Goal: Entertainment & Leisure: Consume media (video, audio)

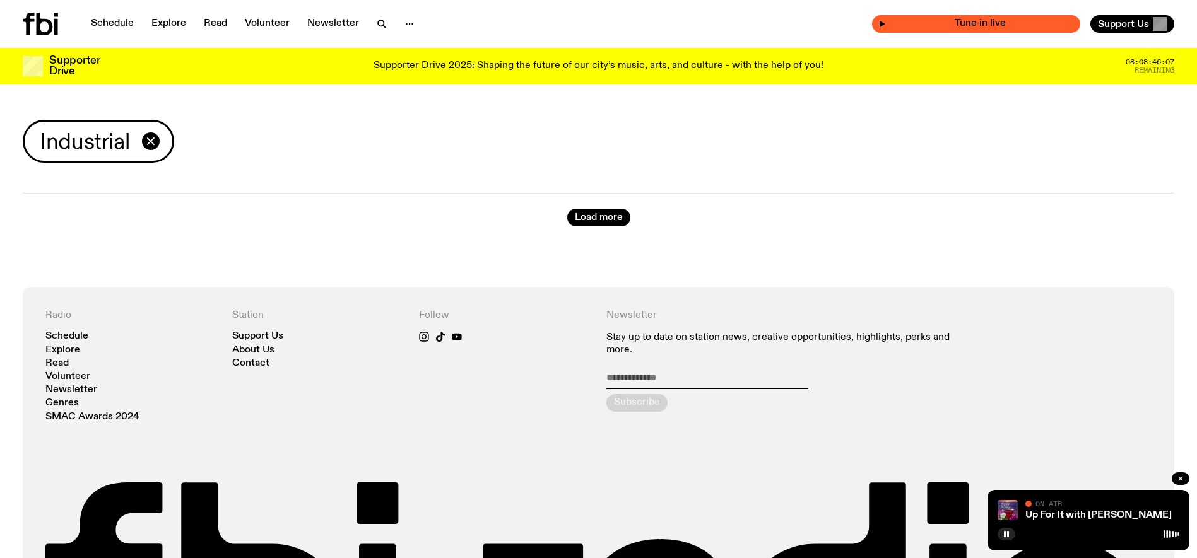
click at [949, 23] on span "Tune in live" at bounding box center [980, 23] width 188 height 9
click at [110, 20] on link "Schedule" at bounding box center [112, 24] width 58 height 18
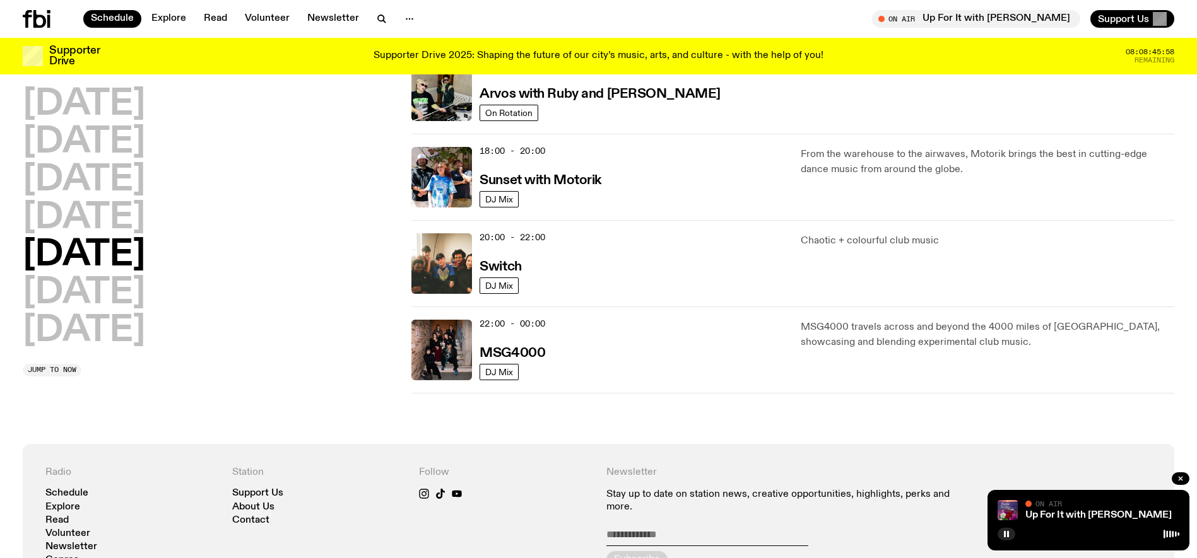
scroll to position [242, 0]
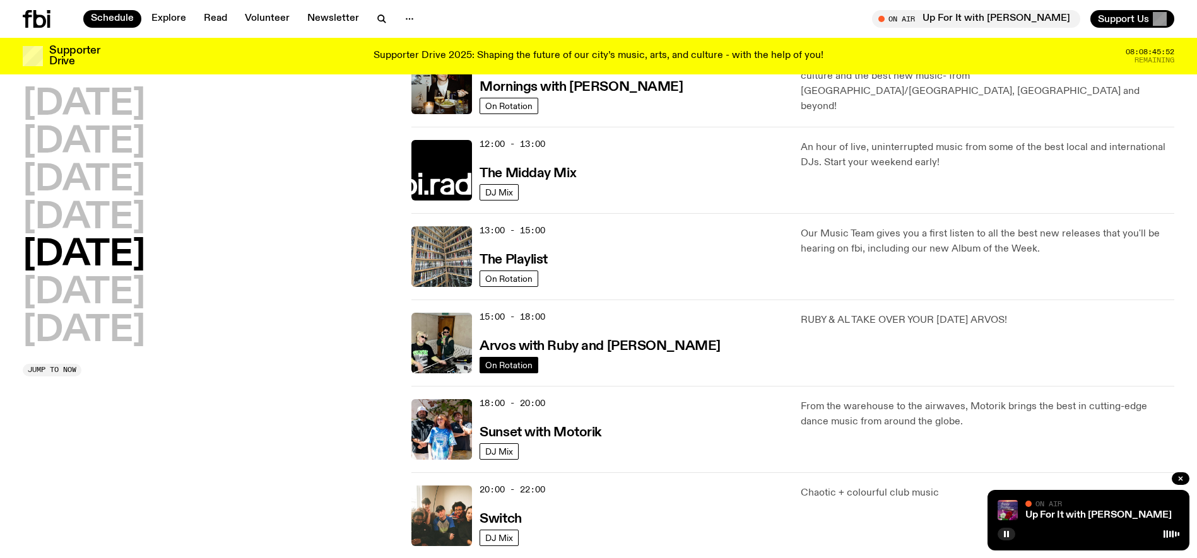
click at [500, 363] on span "On Rotation" at bounding box center [508, 364] width 47 height 9
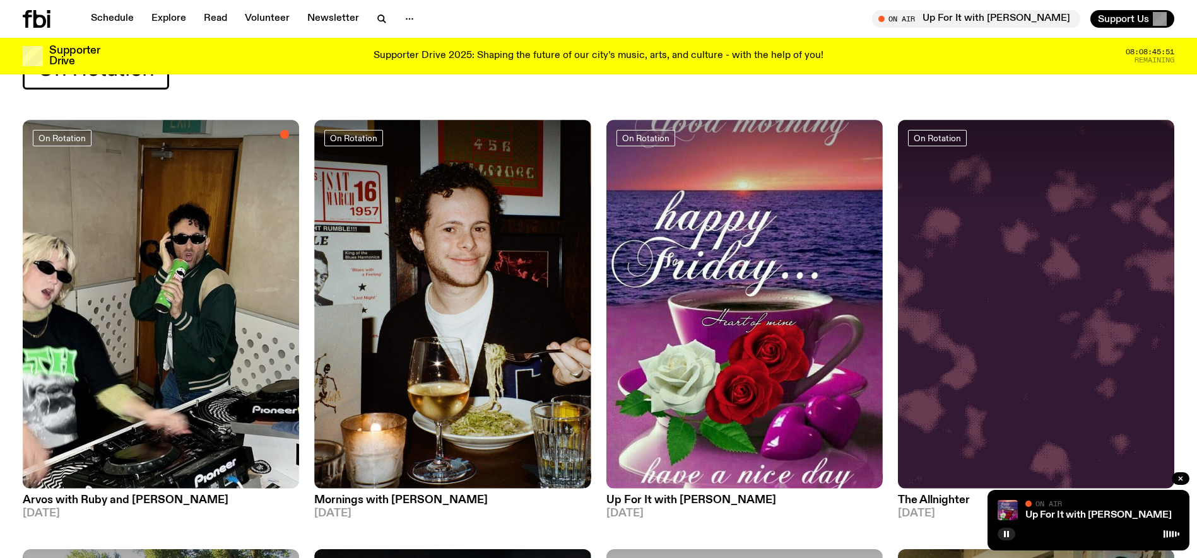
scroll to position [189, 0]
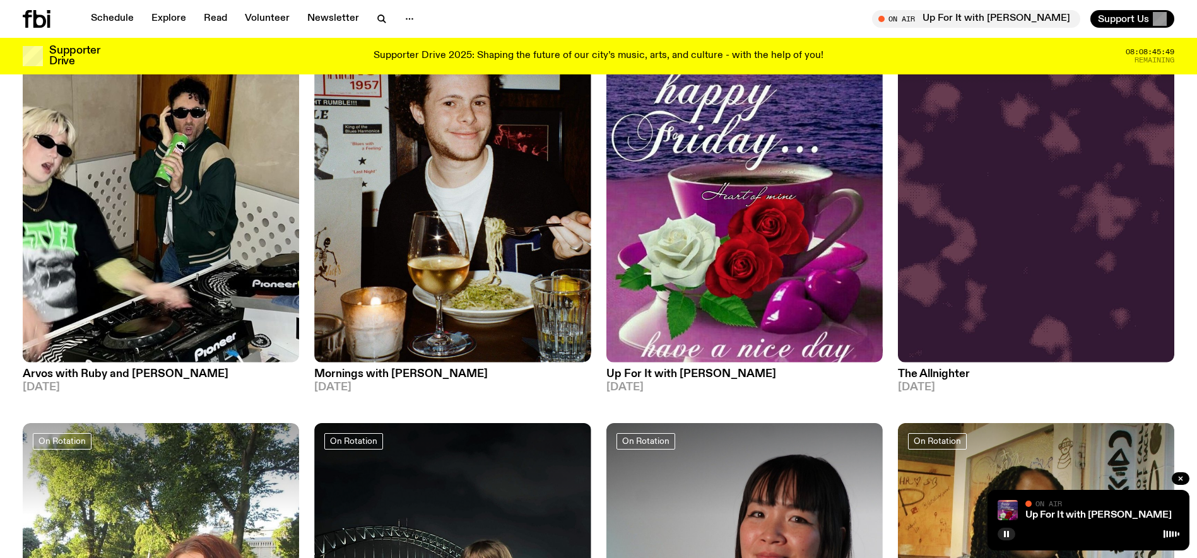
click at [207, 308] on img at bounding box center [161, 178] width 276 height 368
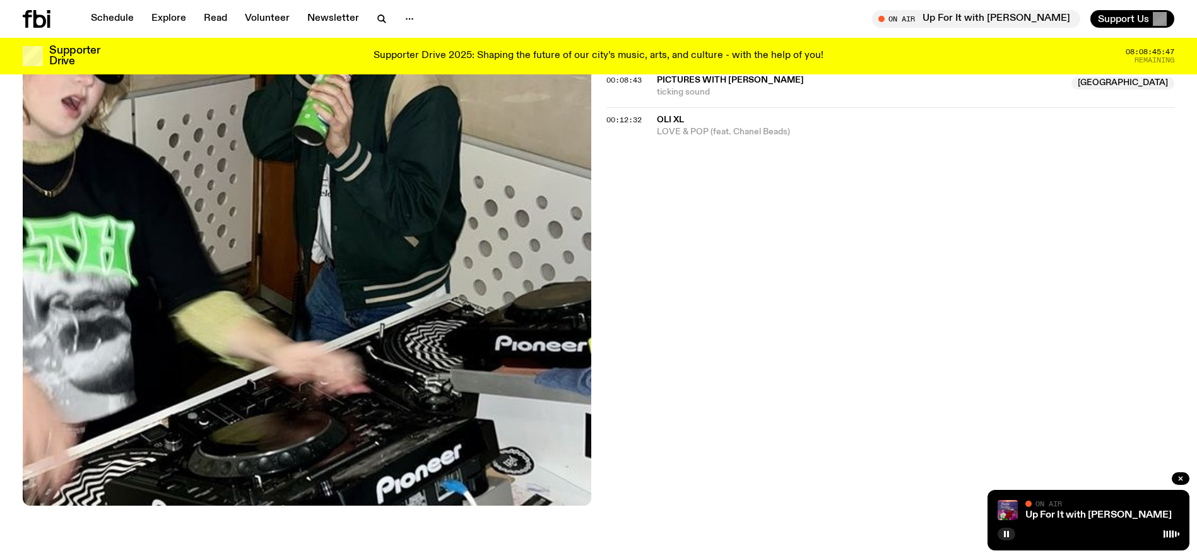
scroll to position [242, 0]
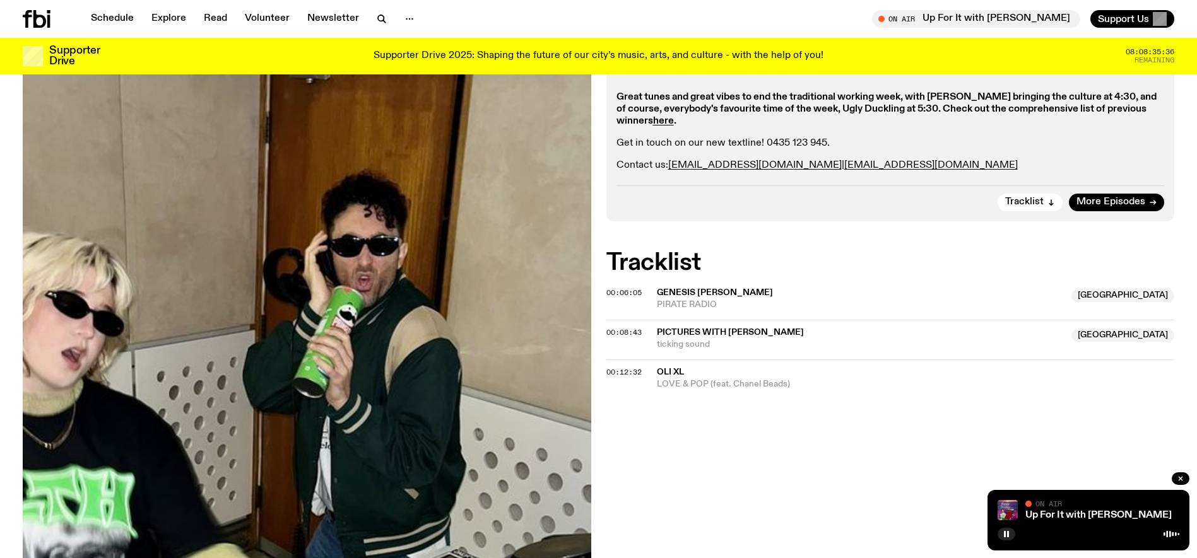
click at [781, 483] on div "Aired on 19.09.25 , 3:00pm On Rotation Great tunes and great vibes to end the t…" at bounding box center [598, 410] width 1197 height 818
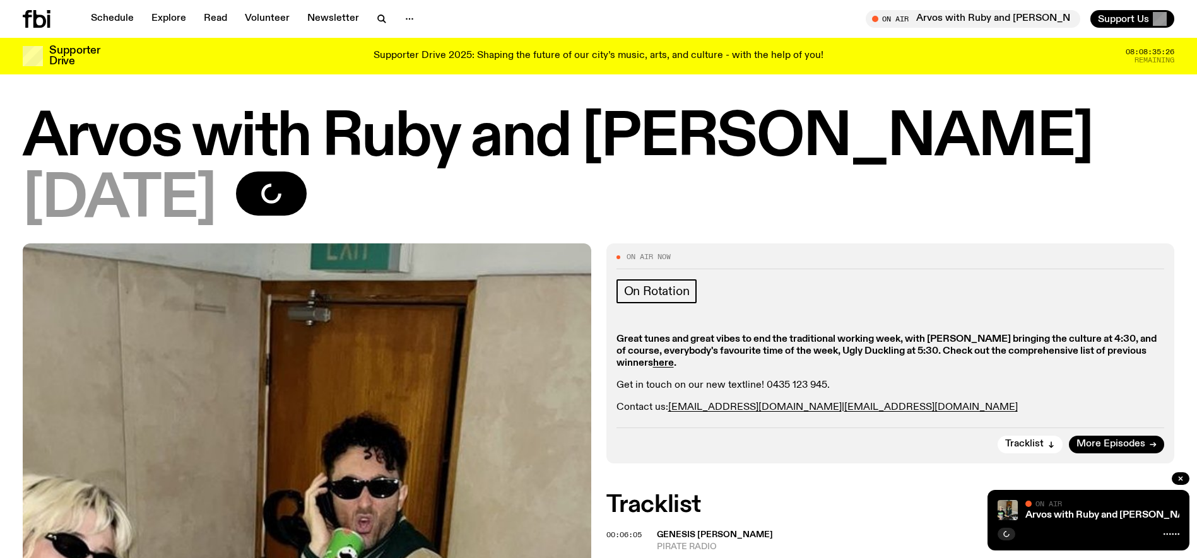
scroll to position [242, 0]
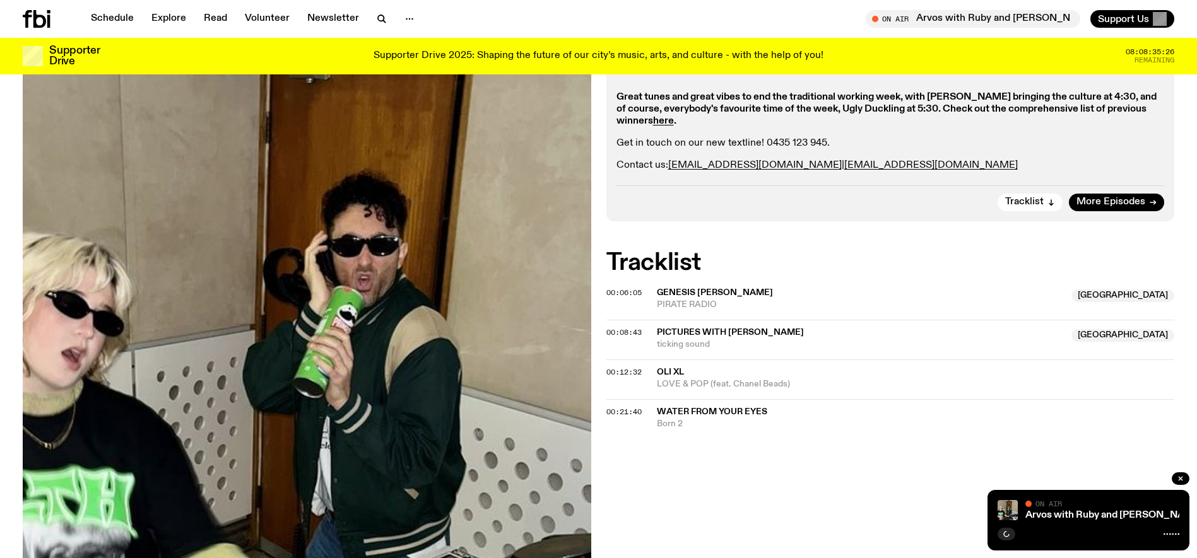
click at [806, 486] on div "On Air Now On Rotation Great tunes and great vibes to end the traditional worki…" at bounding box center [598, 410] width 1197 height 818
click at [1004, 536] on icon "button" at bounding box center [1007, 534] width 6 height 6
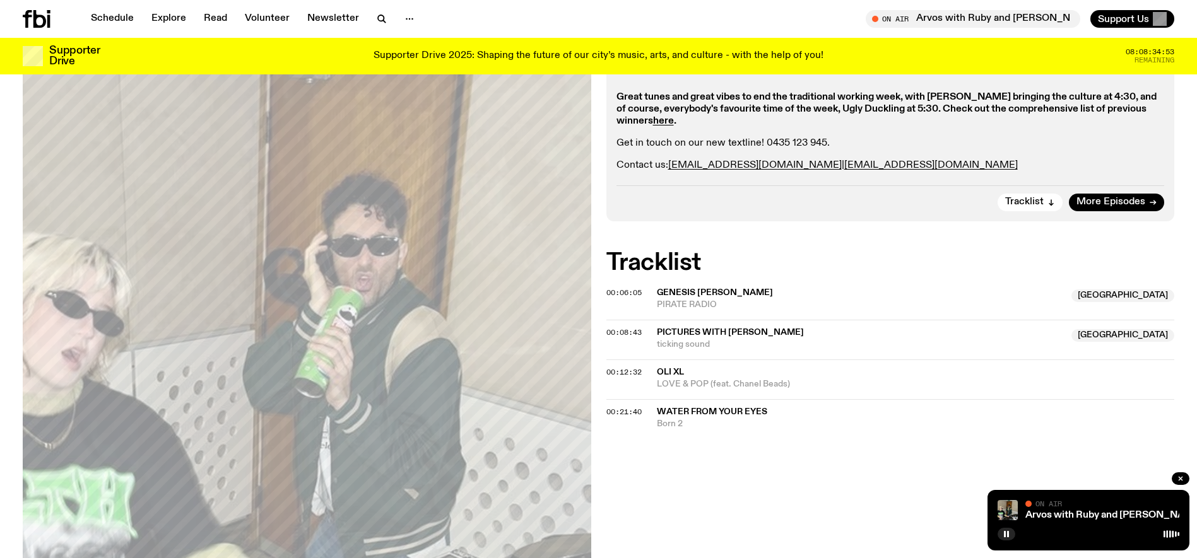
click at [702, 490] on div "On Air Now On Rotation Great tunes and great vibes to end the traditional worki…" at bounding box center [598, 410] width 1197 height 818
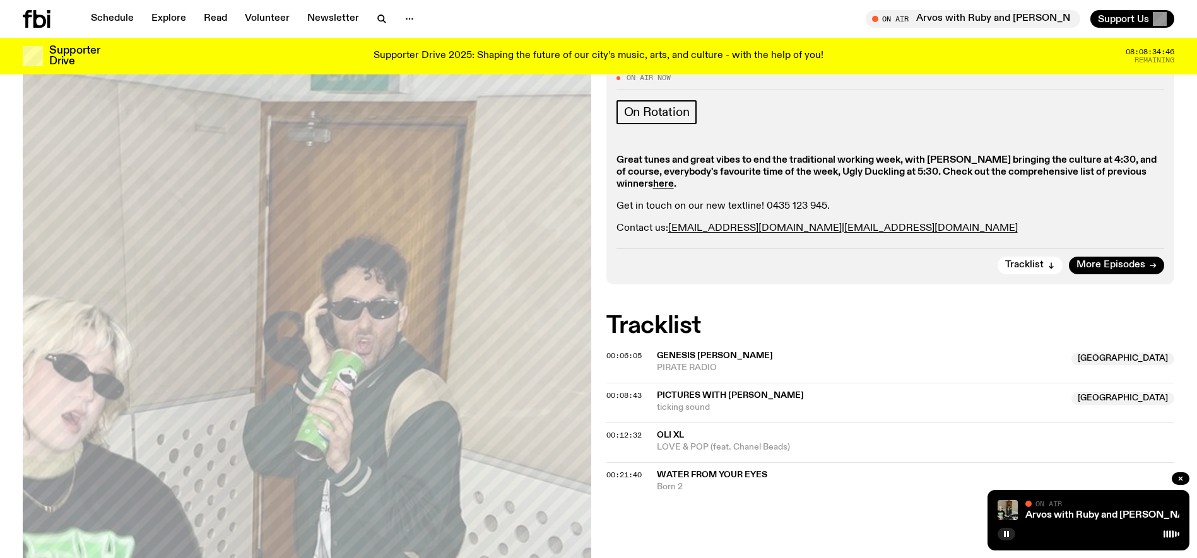
click at [661, 527] on div "On Air Now On Rotation Great tunes and great vibes to end the traditional worki…" at bounding box center [598, 473] width 1197 height 818
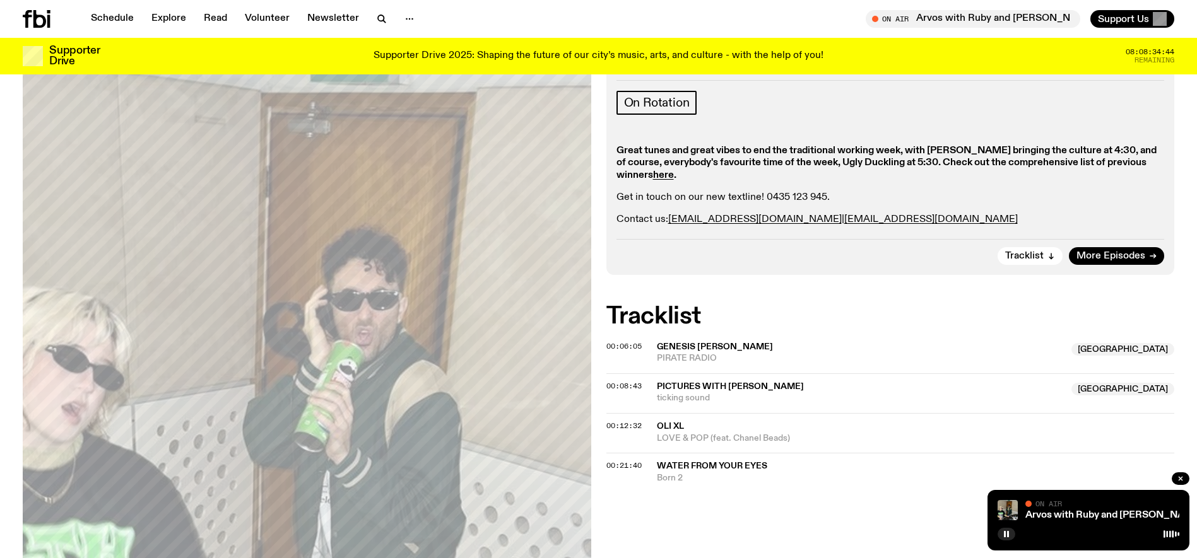
scroll to position [305, 0]
